Goal: Task Accomplishment & Management: Complete application form

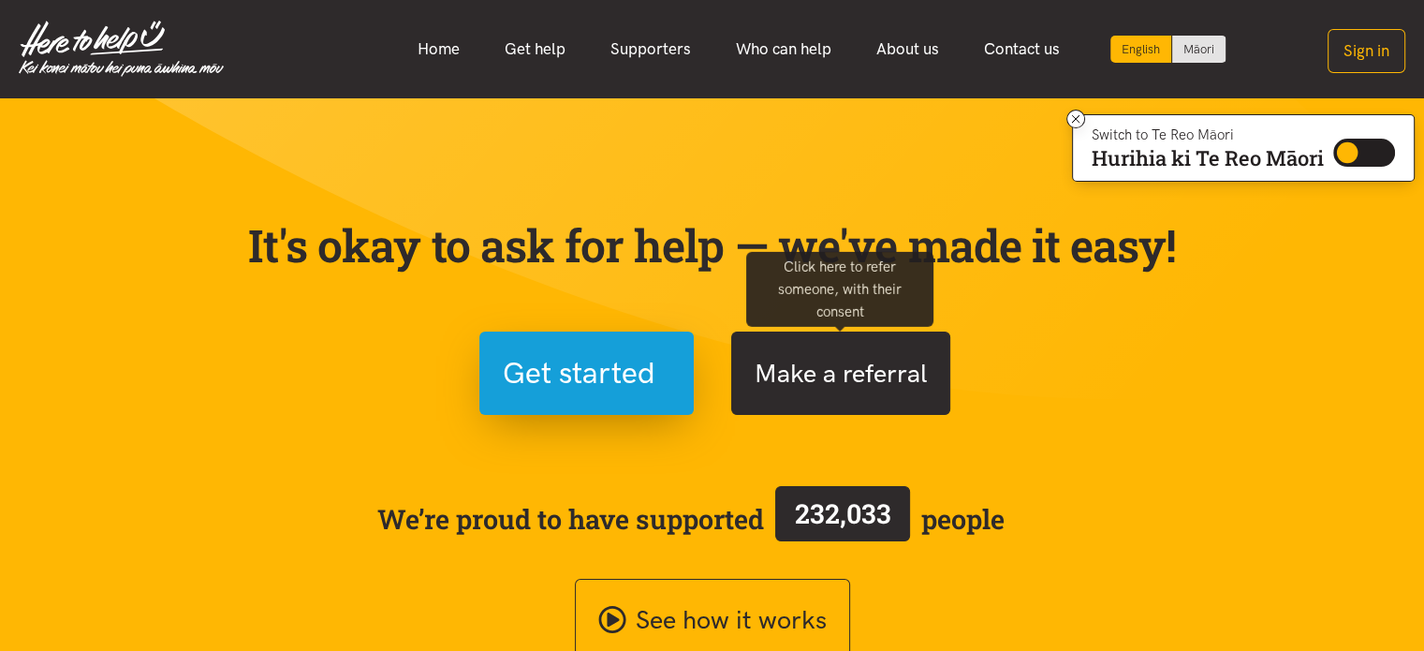
click at [832, 370] on button "Make a referral" at bounding box center [840, 373] width 219 height 83
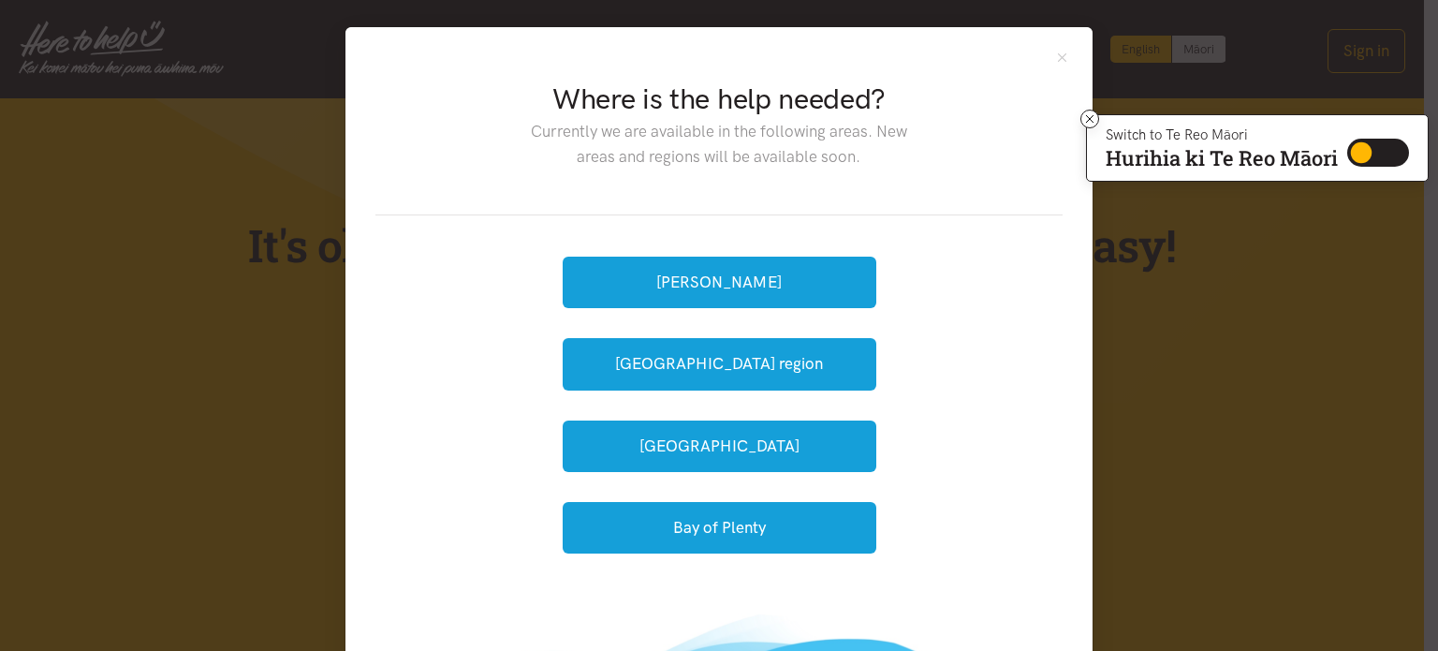
click at [183, 368] on div "Where is the help needed? Currently we are available in the following areas. Ne…" at bounding box center [719, 325] width 1438 height 651
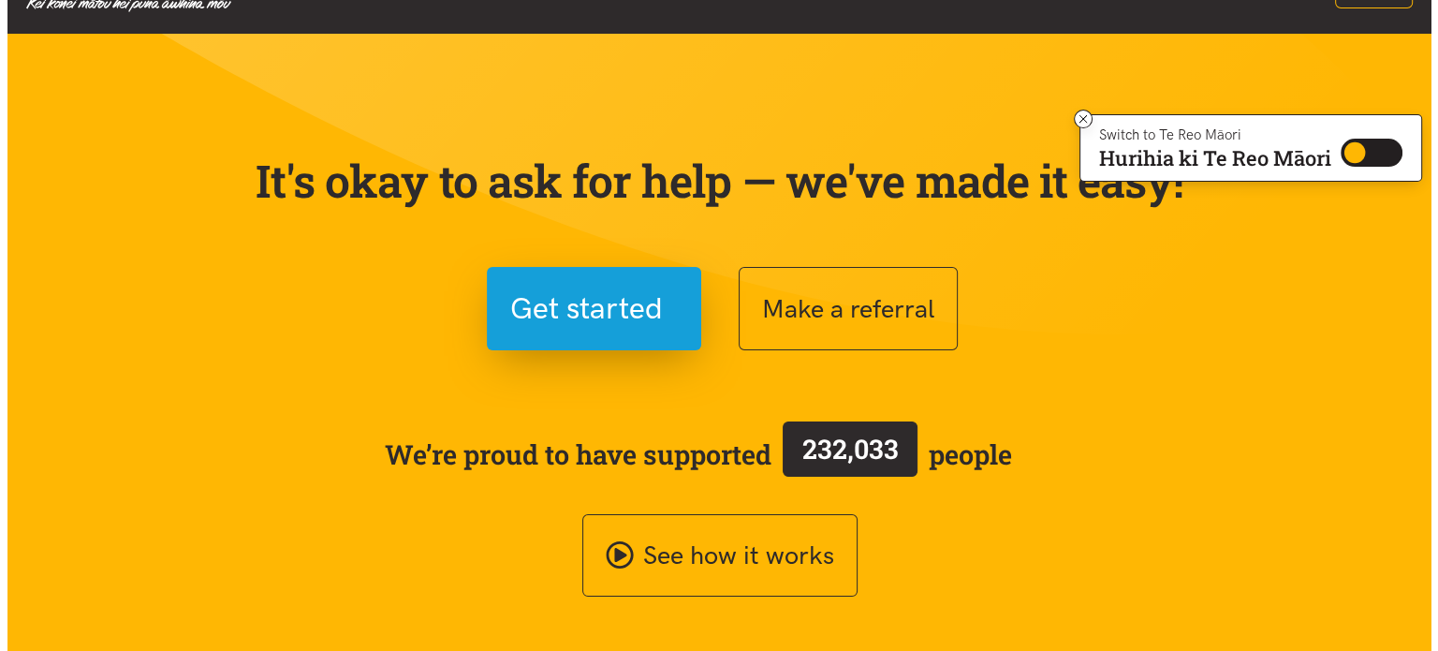
scroll to position [187, 0]
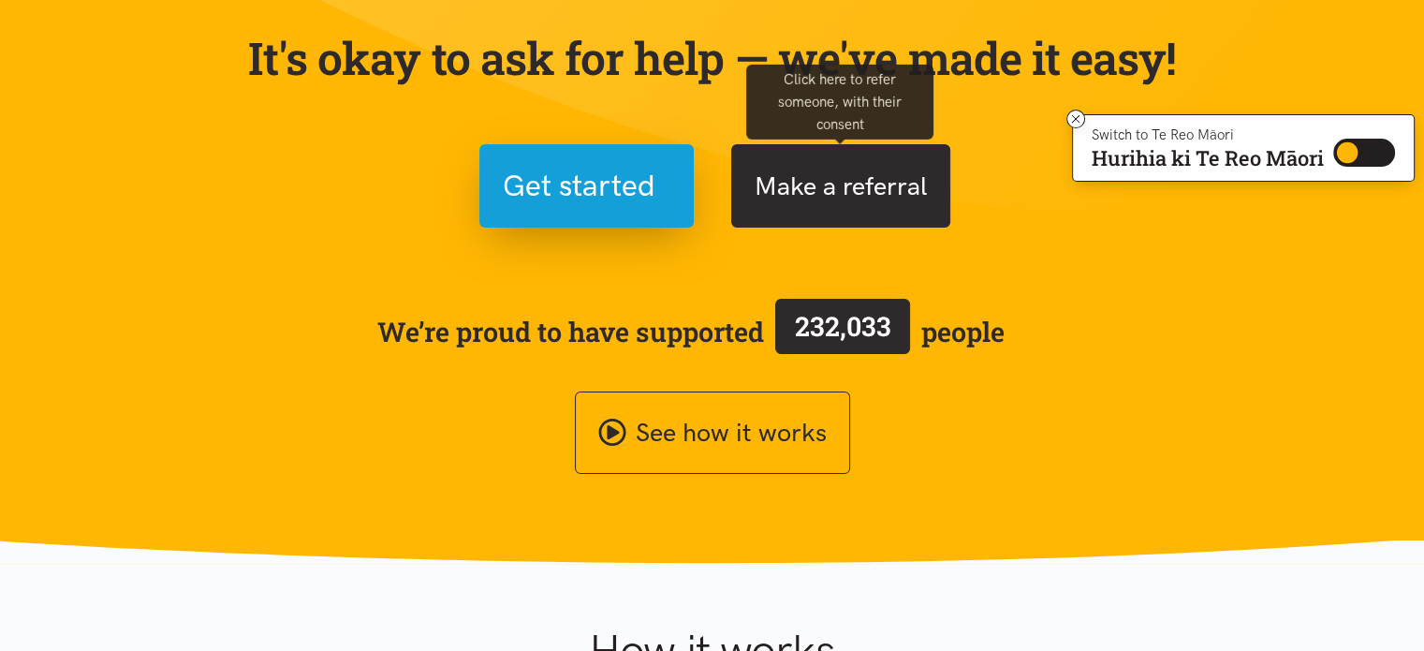
click at [818, 179] on button "Make a referral" at bounding box center [840, 185] width 219 height 83
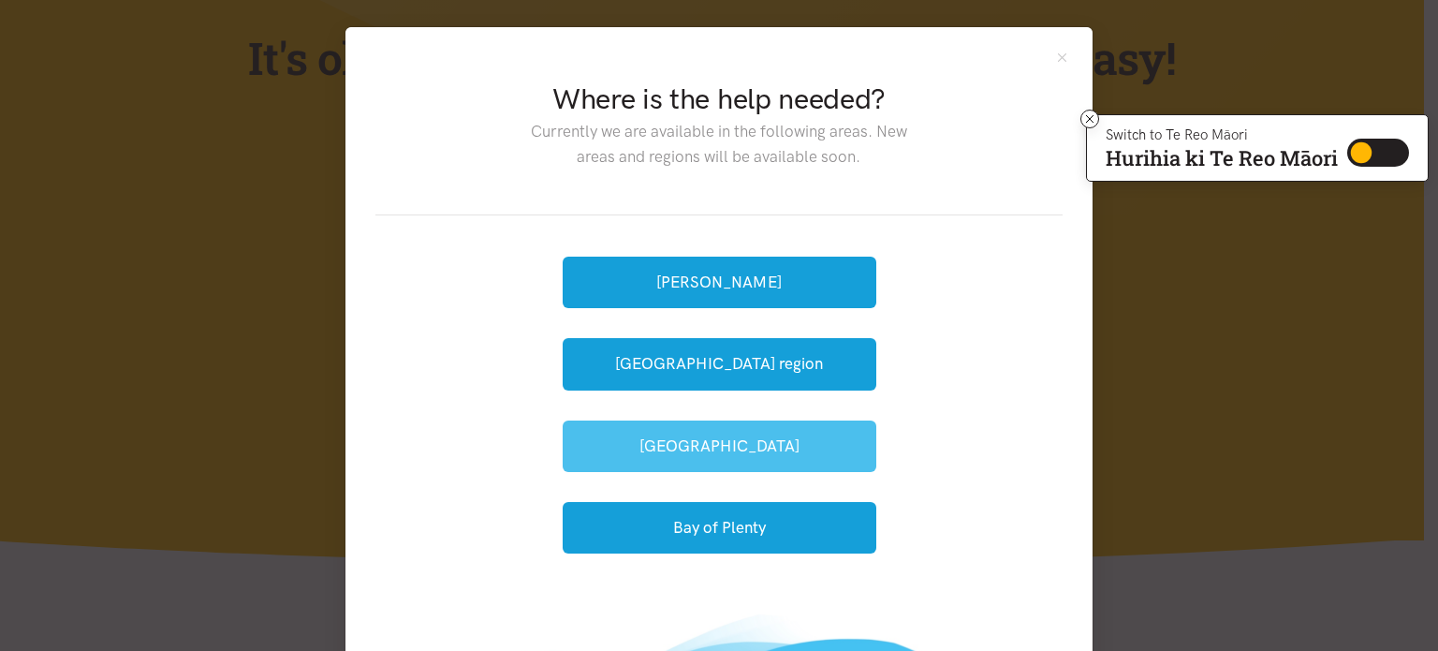
click at [697, 448] on button "[GEOGRAPHIC_DATA]" at bounding box center [720, 446] width 314 height 52
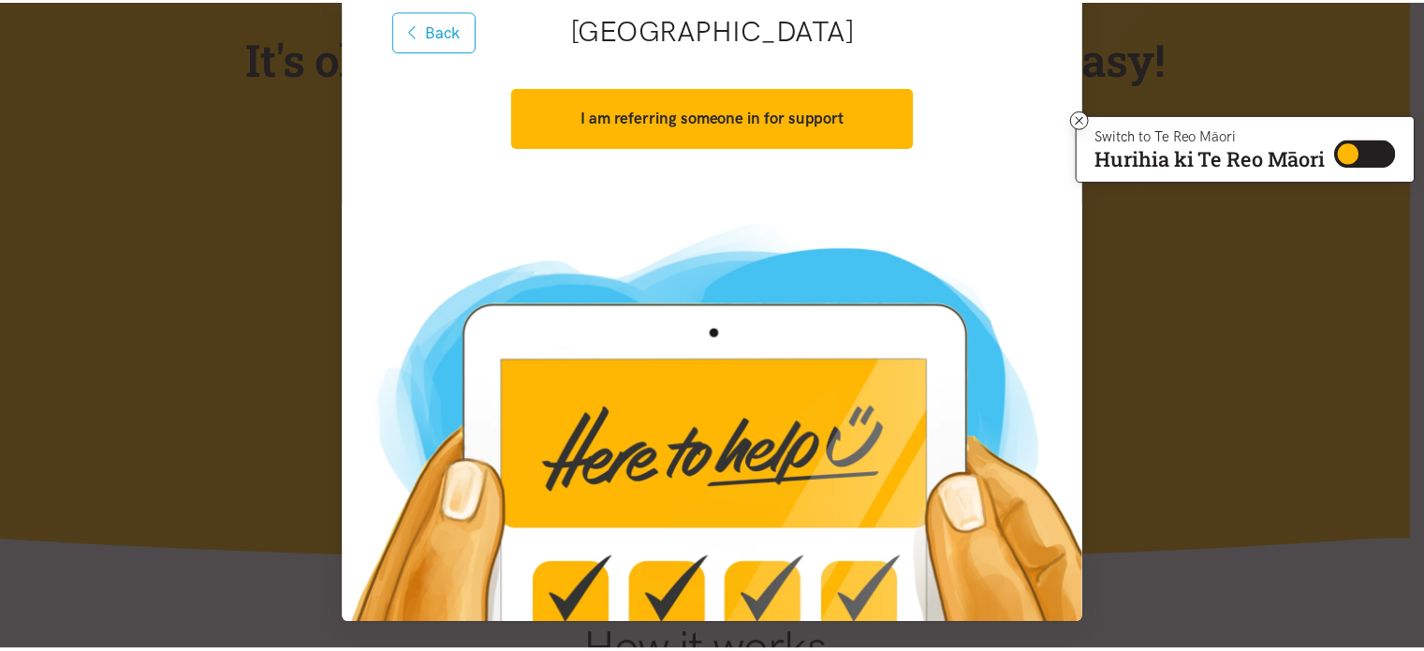
scroll to position [0, 0]
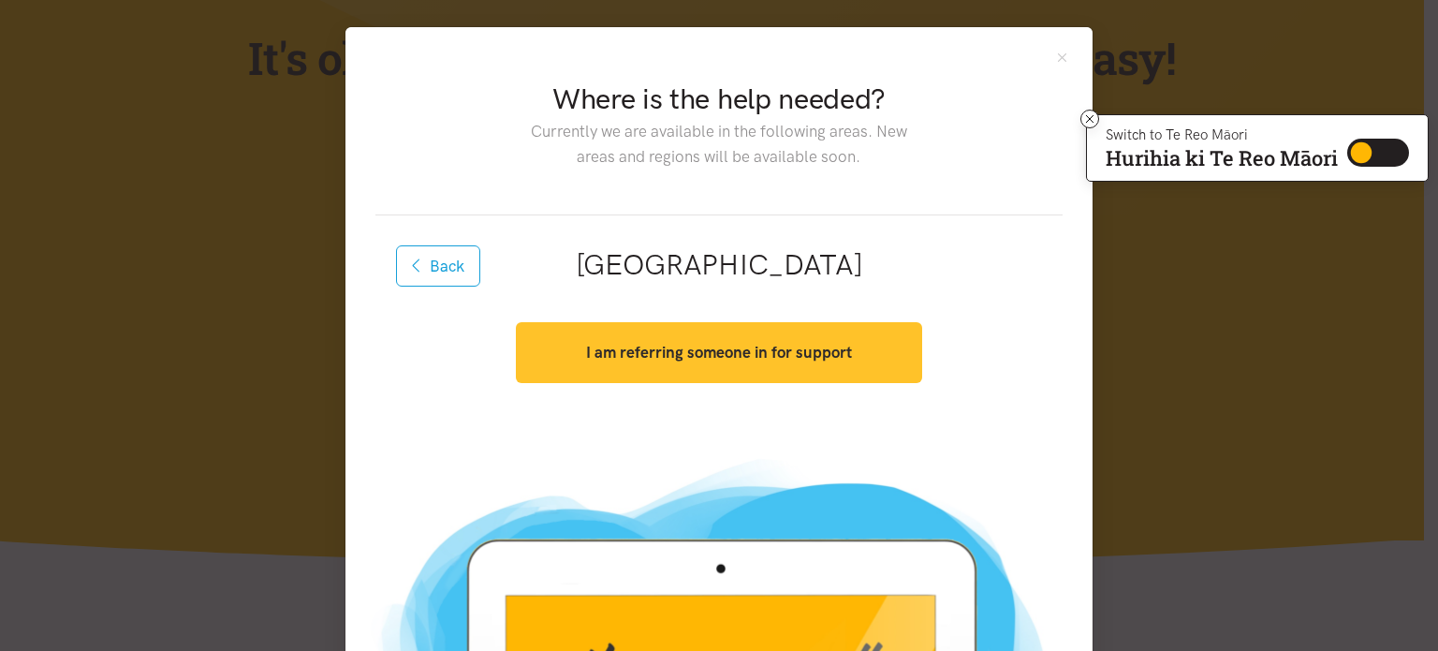
click at [715, 354] on strong "I am referring someone in for support" at bounding box center [719, 352] width 266 height 19
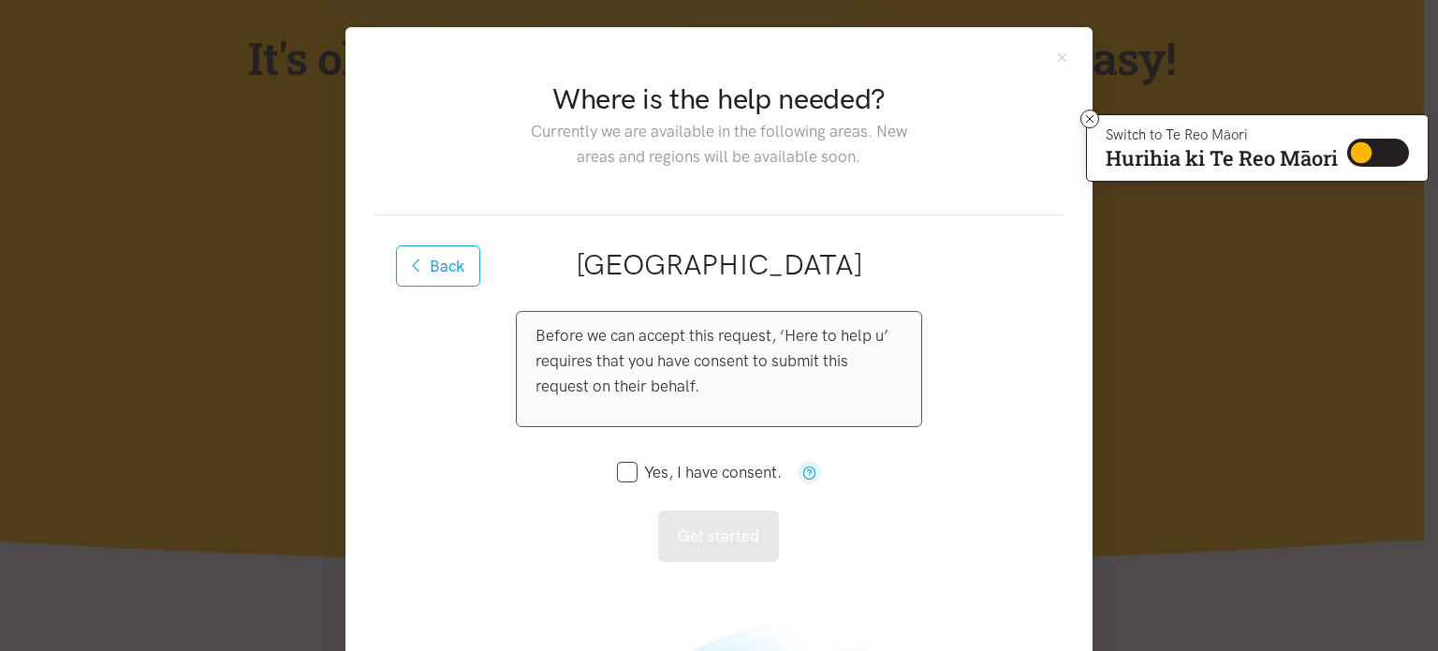
click at [618, 468] on input "Yes, I have consent." at bounding box center [699, 472] width 165 height 16
checkbox input "true"
click at [1060, 59] on button "Close" at bounding box center [1062, 58] width 16 height 16
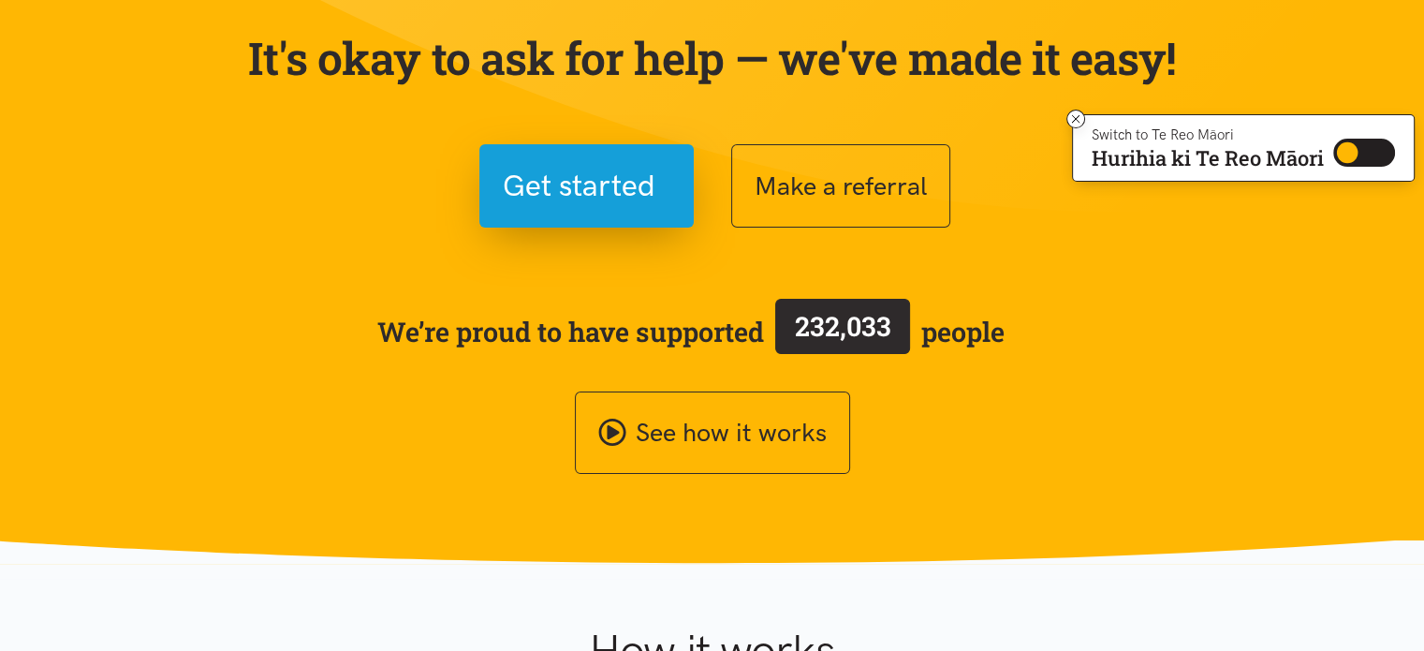
click at [1277, 366] on section "It's okay to ask for help — we've made it easy! Get started Make a referral We’…" at bounding box center [712, 237] width 1424 height 653
